Goal: Information Seeking & Learning: Compare options

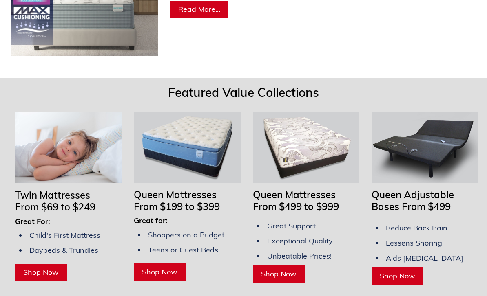
scroll to position [693, 0]
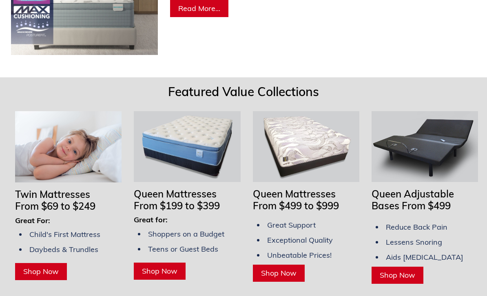
click at [99, 148] on img at bounding box center [68, 147] width 106 height 72
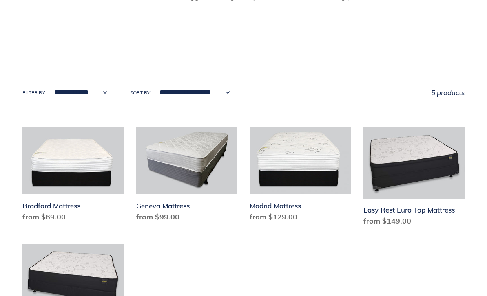
scroll to position [353, 0]
click at [321, 173] on link "Madrid Mattress" at bounding box center [301, 176] width 102 height 99
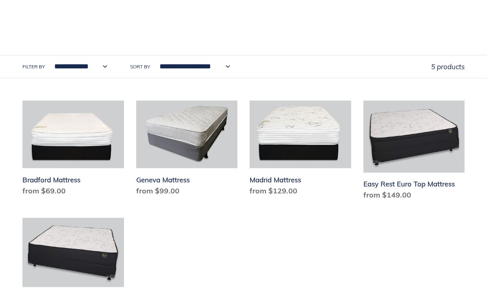
click at [99, 159] on link "Bradford Mattress" at bounding box center [73, 150] width 102 height 99
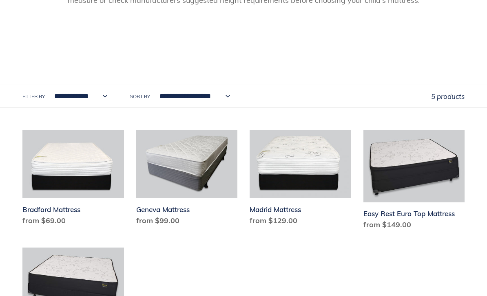
scroll to position [353, 0]
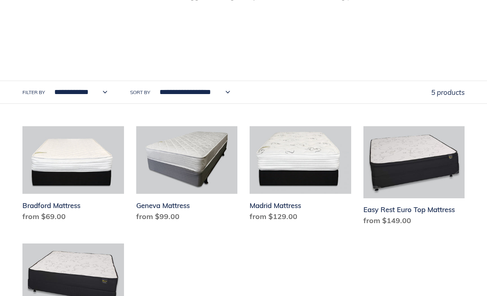
click at [197, 178] on link "Geneva Mattress" at bounding box center [187, 175] width 102 height 99
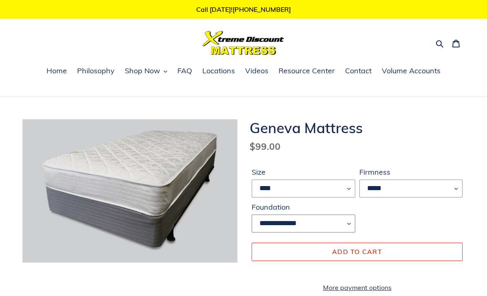
click at [351, 219] on select "**********" at bounding box center [304, 224] width 104 height 18
